Goal: Transaction & Acquisition: Purchase product/service

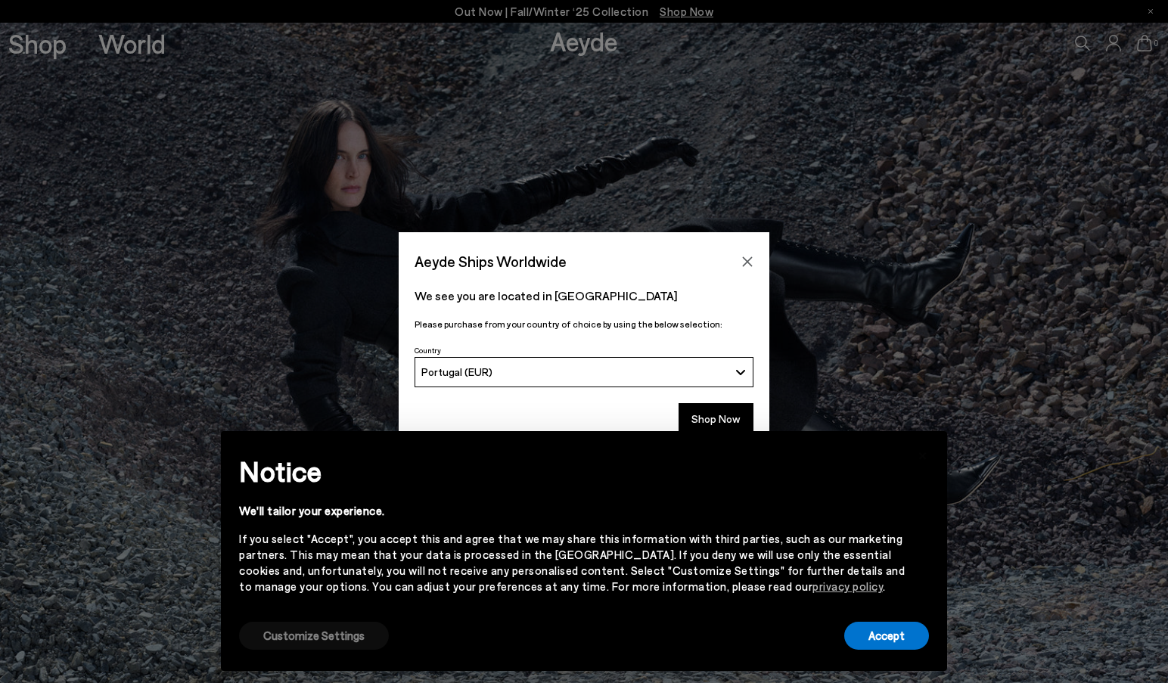
click at [337, 634] on button "Customize Settings" at bounding box center [314, 636] width 150 height 28
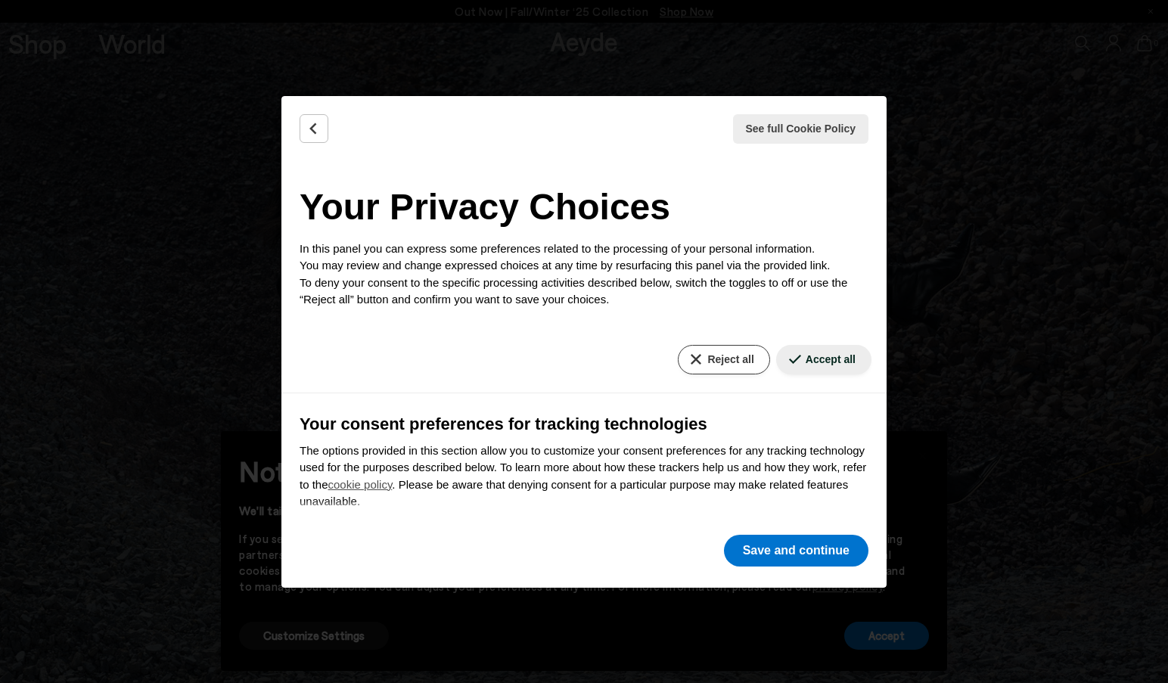
click at [737, 352] on button "Reject all" at bounding box center [724, 359] width 92 height 29
click at [818, 550] on button "Save and continue" at bounding box center [796, 551] width 144 height 32
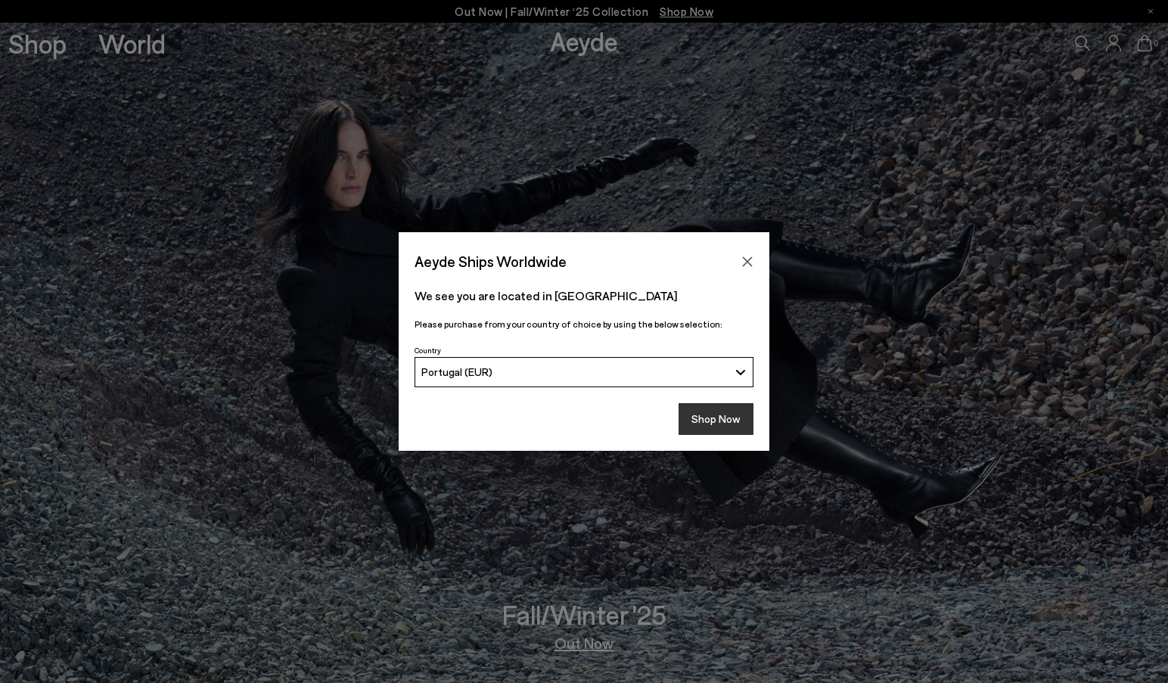
click at [722, 407] on button "Shop Now" at bounding box center [715, 419] width 75 height 32
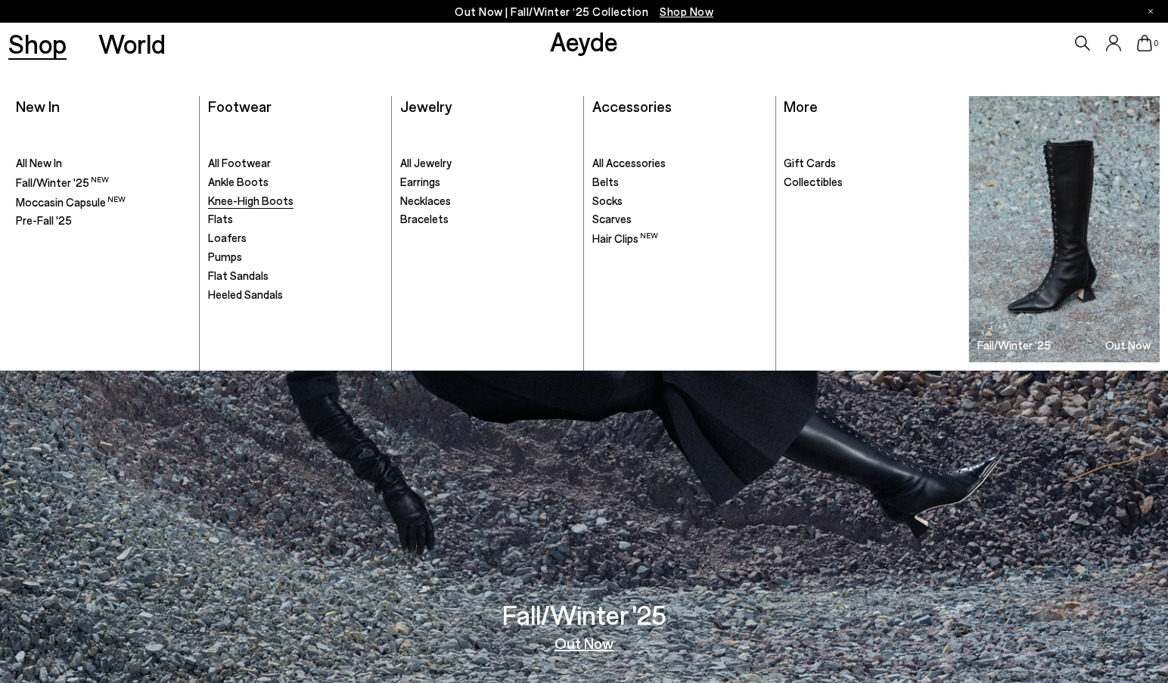
click at [247, 196] on span "Knee-High Boots" at bounding box center [250, 201] width 85 height 14
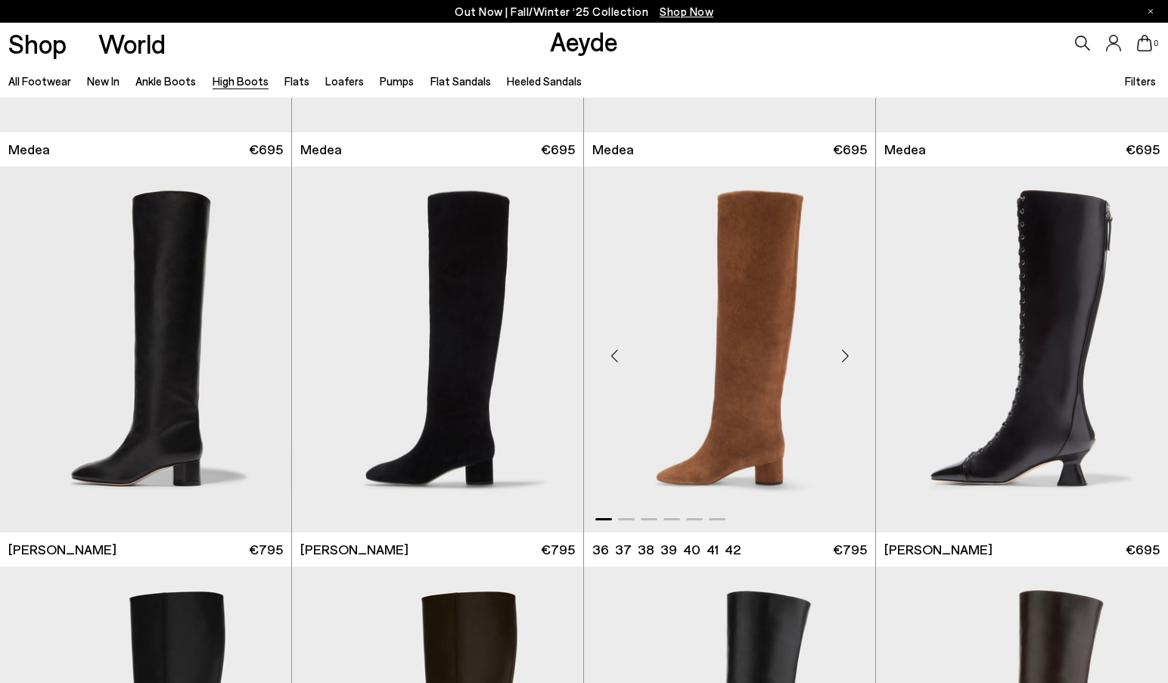
scroll to position [346, 0]
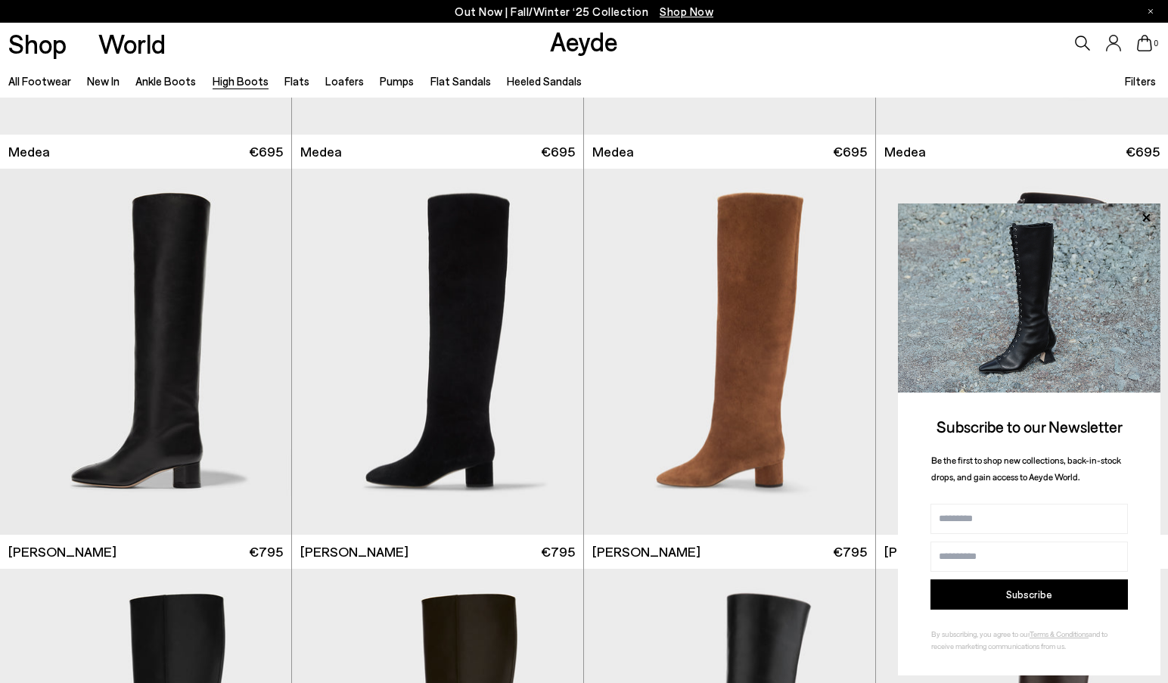
scroll to position [328, 0]
click at [188, 421] on img "1 / 6" at bounding box center [145, 352] width 291 height 366
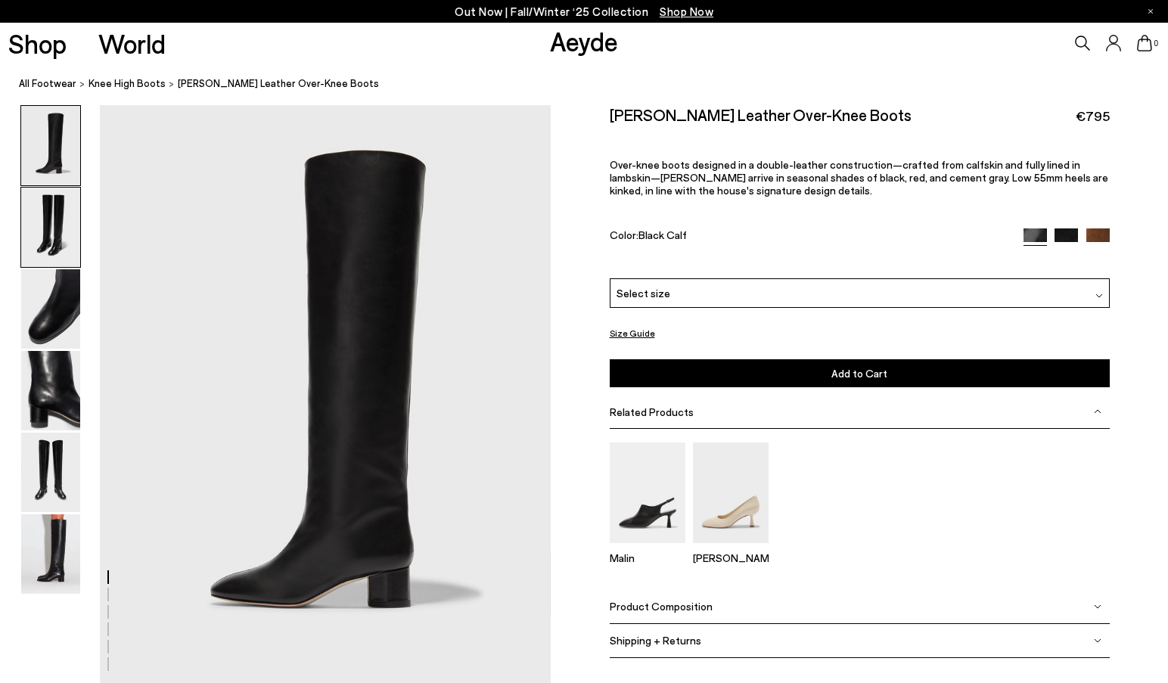
click at [48, 237] on img at bounding box center [50, 227] width 59 height 79
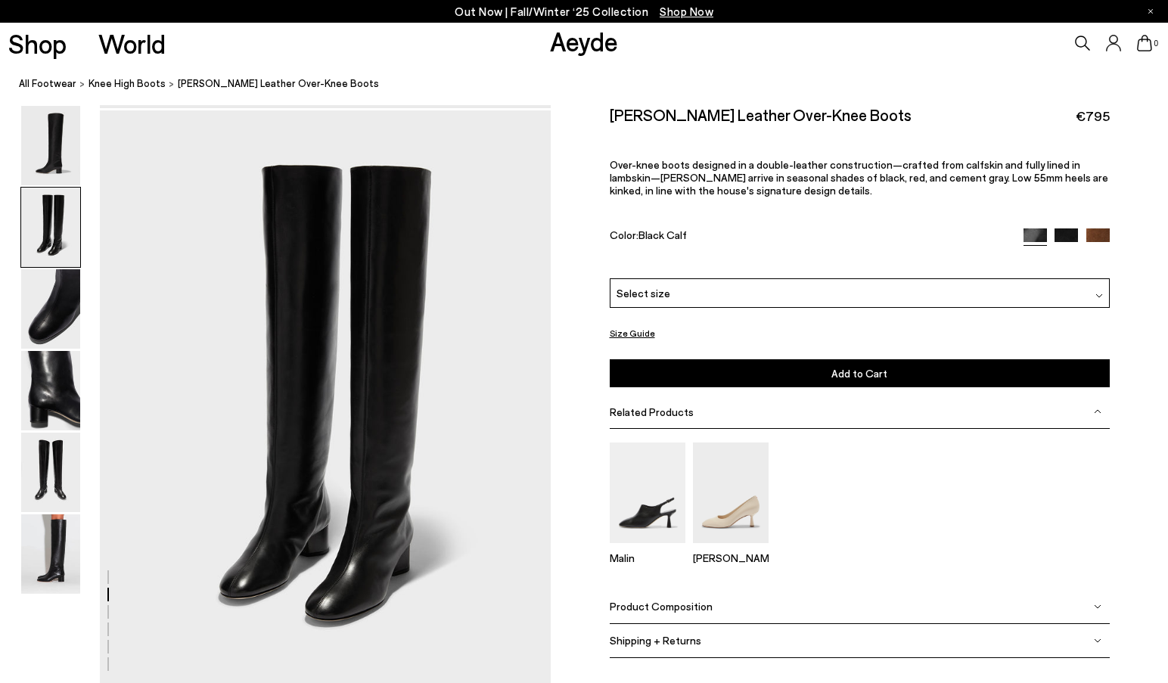
scroll to position [581, 0]
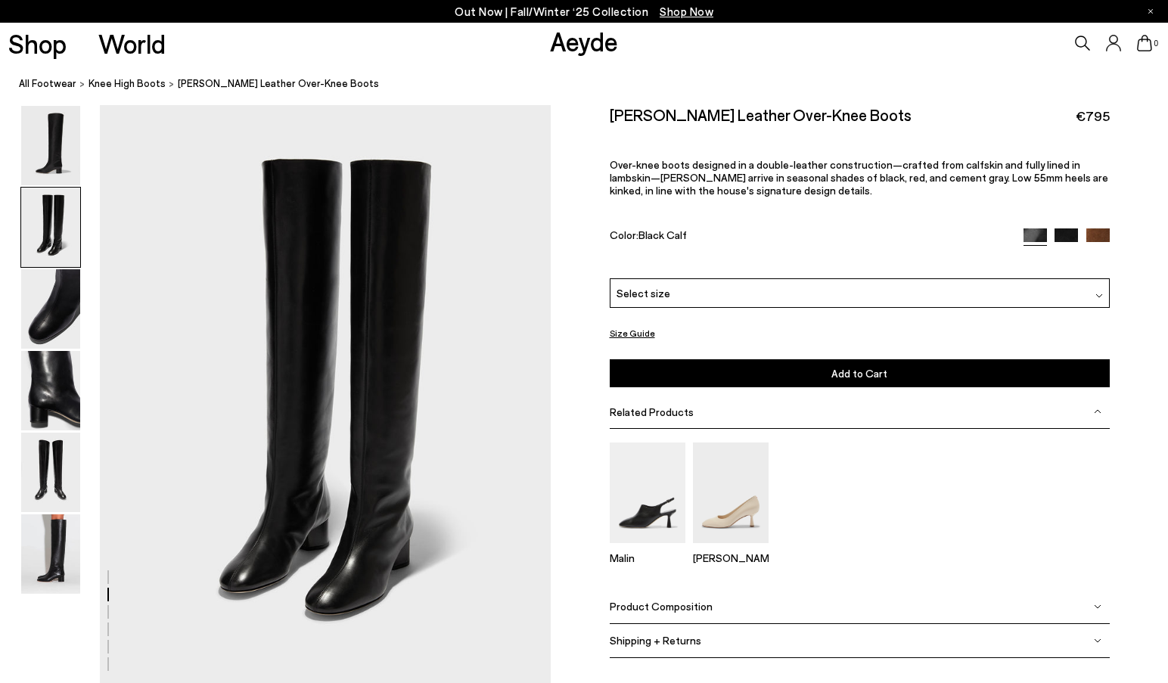
click at [613, 110] on h2 "Willa Leather Over-Knee Boots" at bounding box center [761, 114] width 302 height 19
click at [612, 114] on h2 "Willa Leather Over-Knee Boots" at bounding box center [761, 114] width 302 height 19
drag, startPoint x: 612, startPoint y: 114, endPoint x: 814, endPoint y: 107, distance: 202.8
click at [814, 107] on h2 "Willa Leather Over-Knee Boots" at bounding box center [761, 114] width 302 height 19
copy div "Willa Leather Over-Knee Boots"
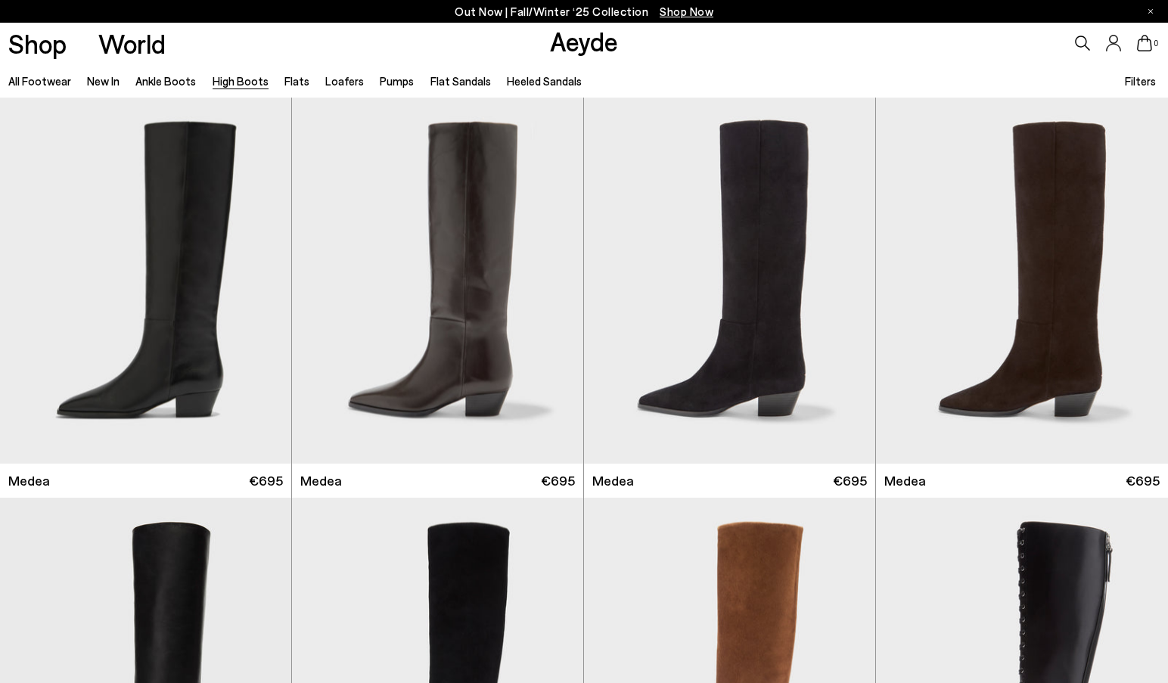
scroll to position [348, 0]
